Goal: Contribute content: Add original content to the website for others to see

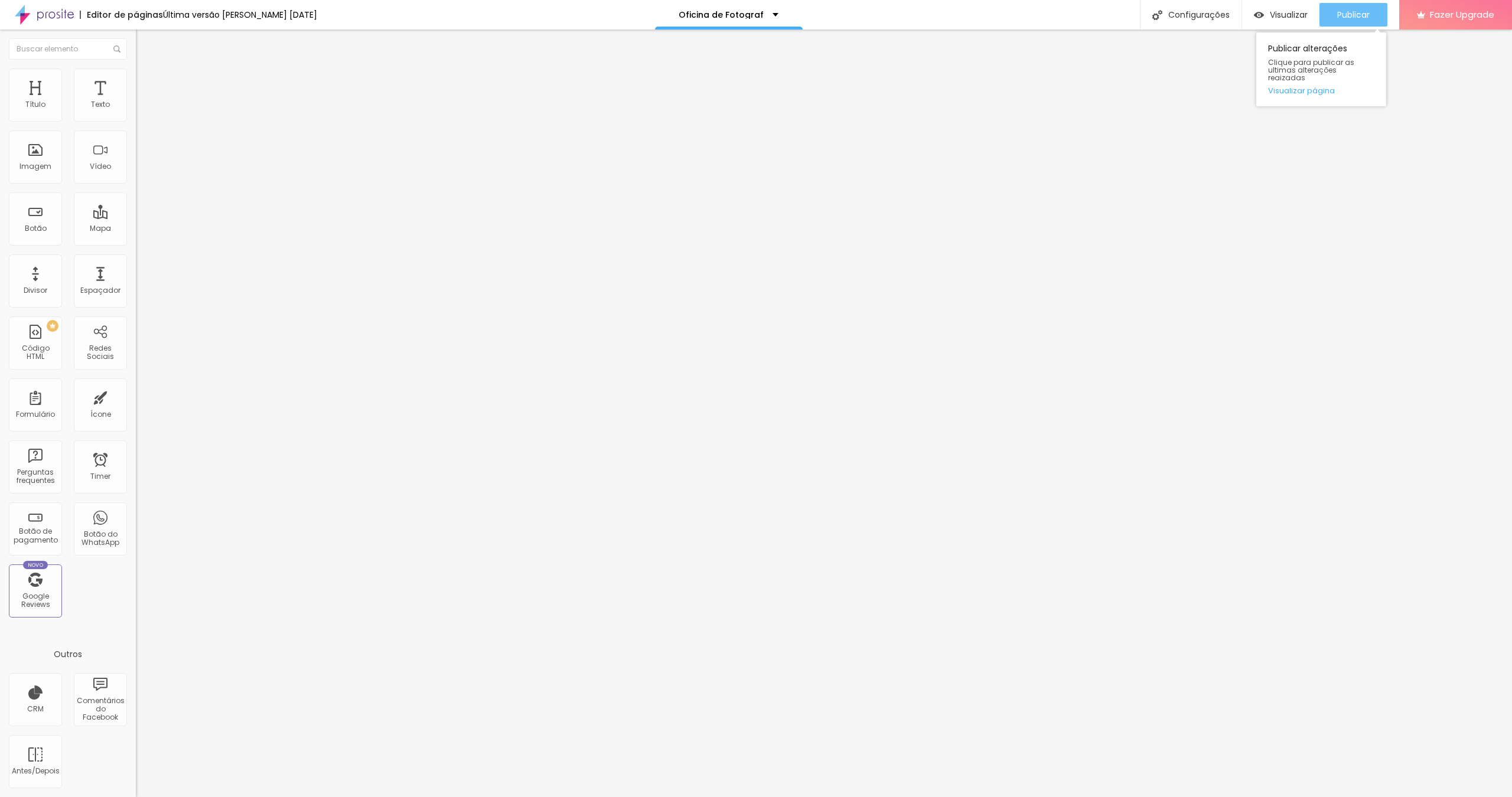
click at [1355, 17] on span "Publicar" at bounding box center [1353, 14] width 33 height 9
click at [136, 101] on span "Trocar imagem" at bounding box center [168, 96] width 64 height 10
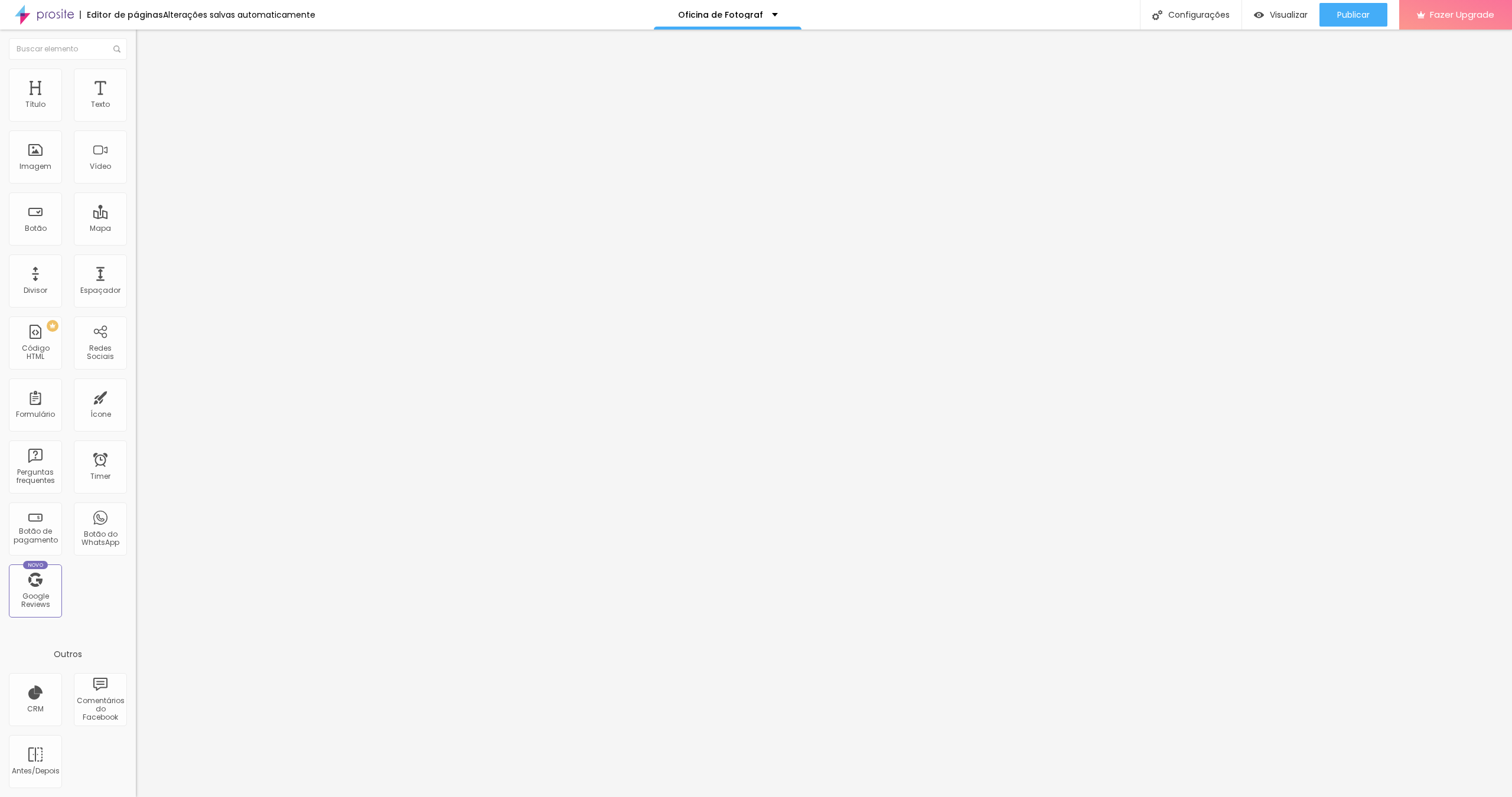
click at [136, 101] on span "Trocar imagem" at bounding box center [168, 96] width 64 height 10
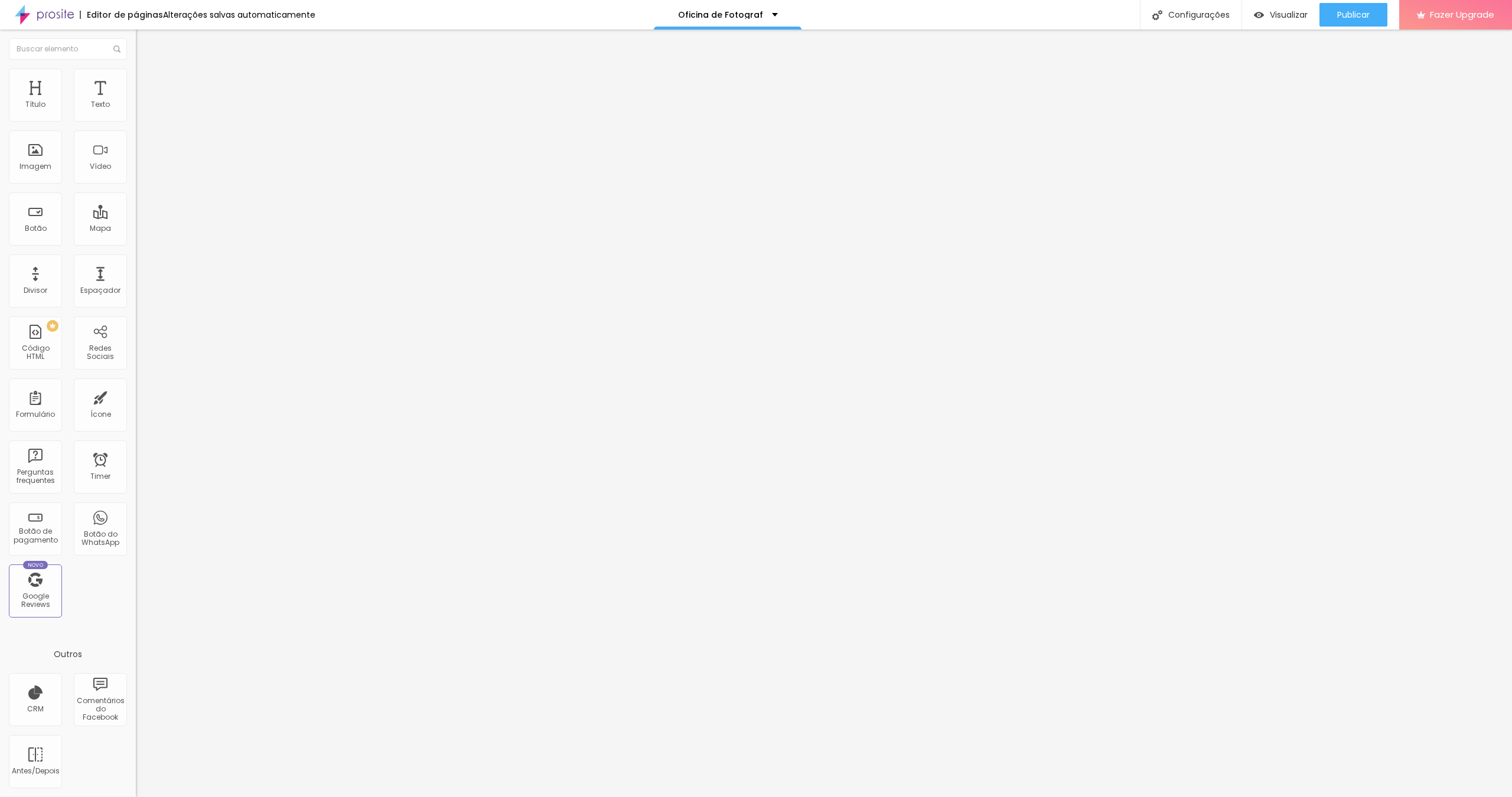
click at [136, 101] on span "Trocar imagem" at bounding box center [168, 96] width 64 height 10
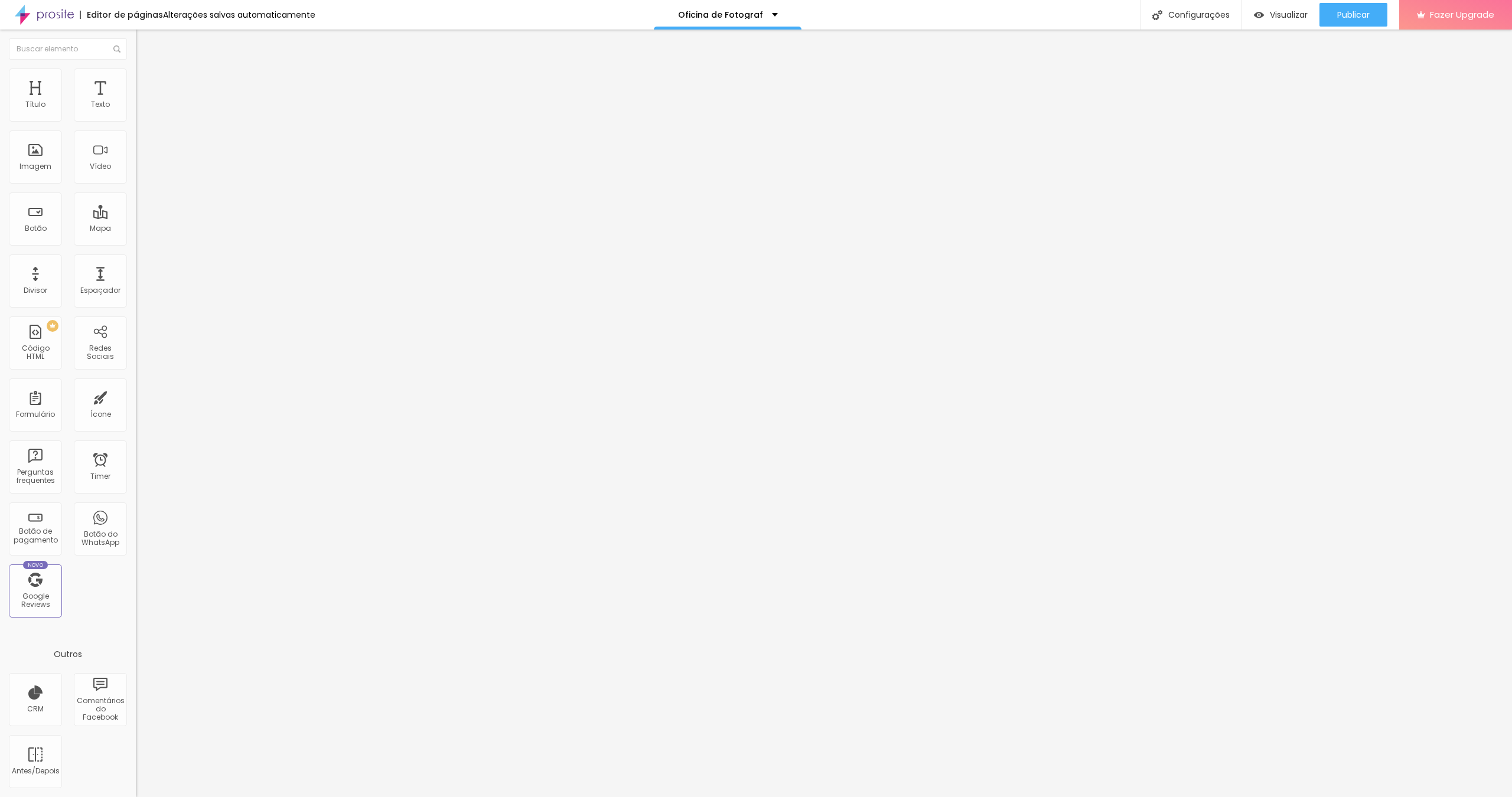
click at [136, 101] on span "Trocar imagem" at bounding box center [168, 96] width 64 height 10
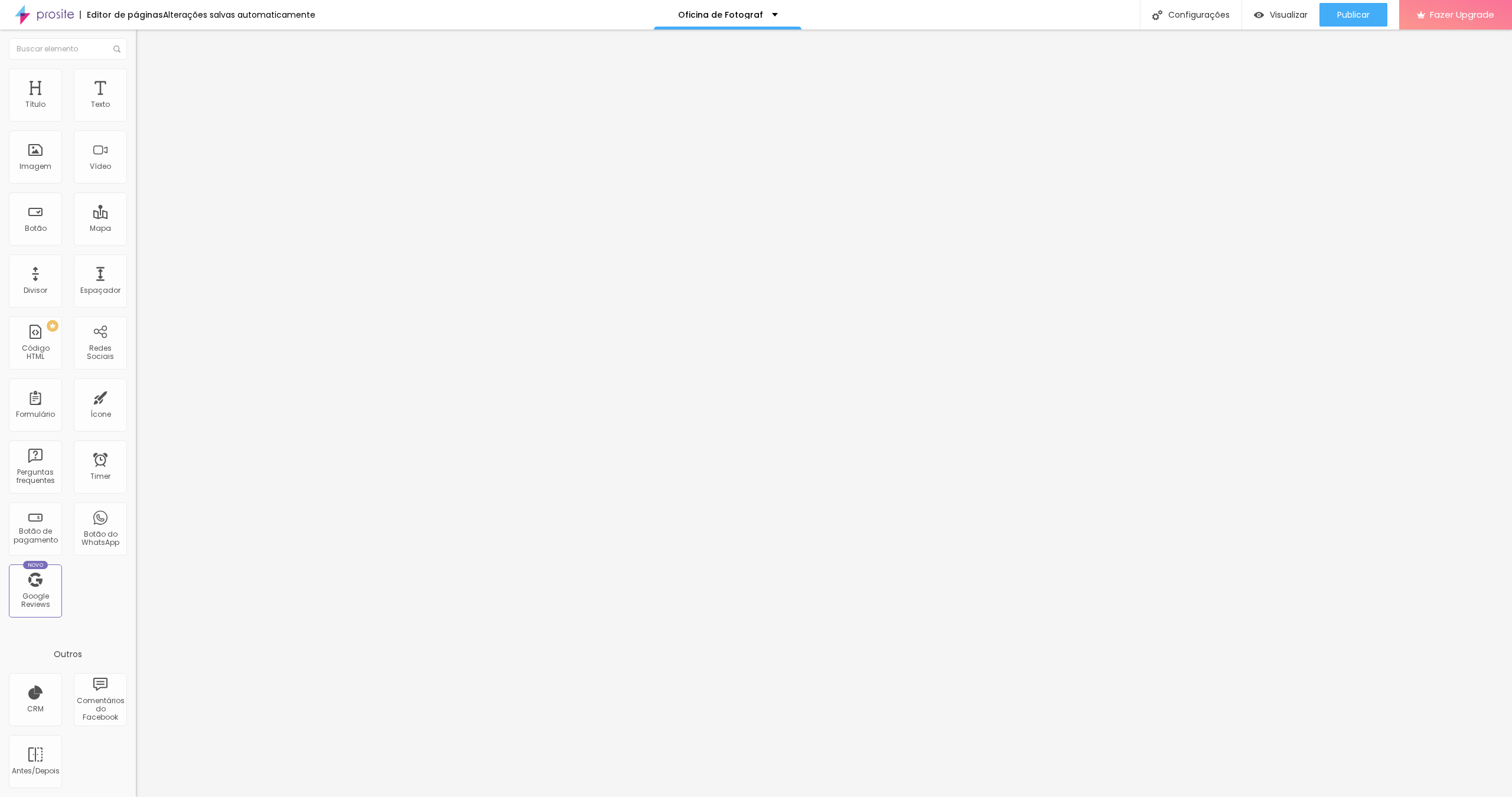
click at [136, 99] on img at bounding box center [139, 95] width 7 height 7
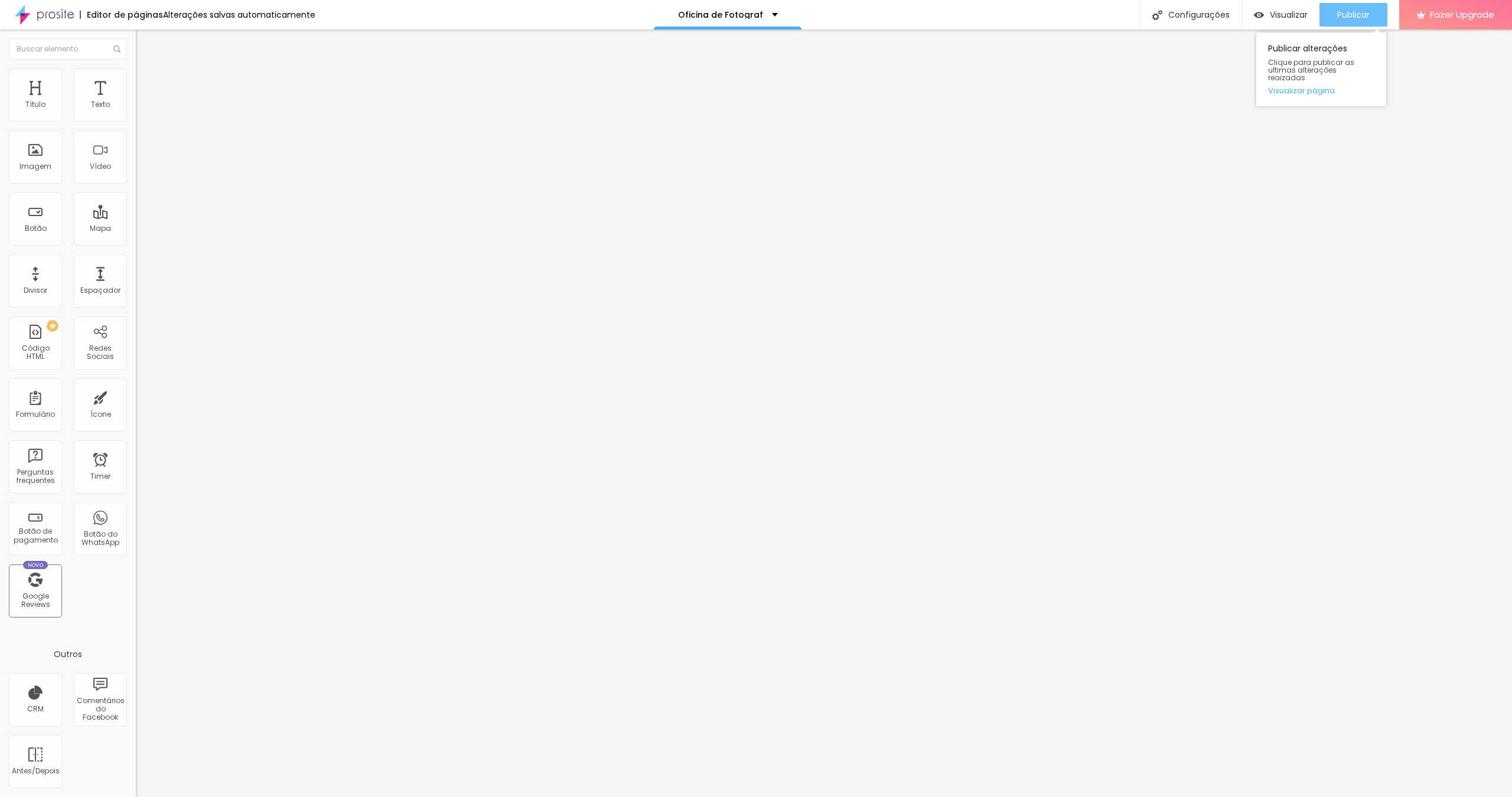
click at [1358, 10] on span "Publicar" at bounding box center [1353, 14] width 33 height 9
click at [136, 101] on span "Trocar imagem" at bounding box center [168, 96] width 64 height 10
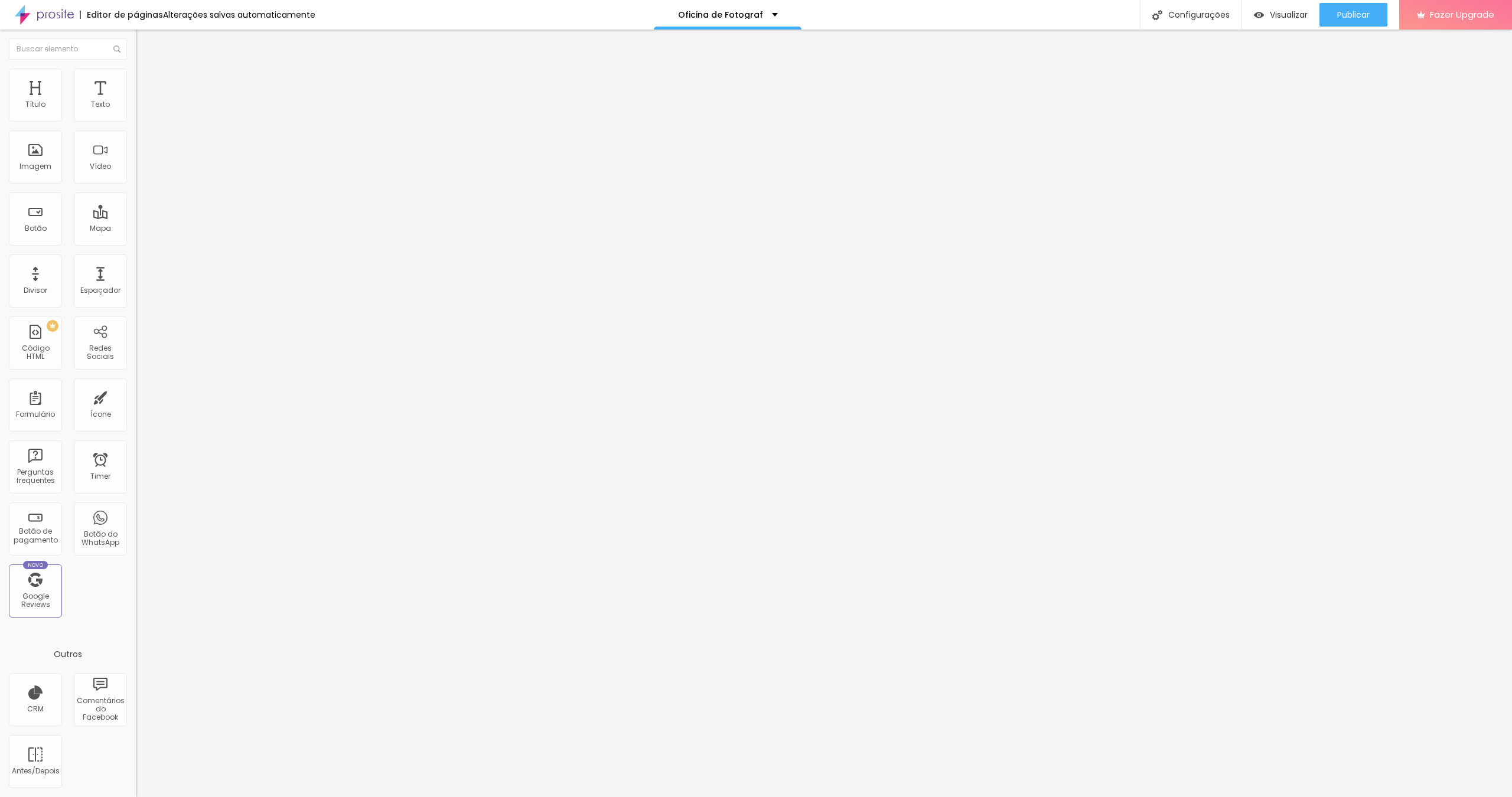
click at [136, 101] on span "Trocar imagem" at bounding box center [168, 96] width 64 height 10
click at [1349, 15] on span "Publicar" at bounding box center [1353, 14] width 33 height 9
